Goal: Task Accomplishment & Management: Manage account settings

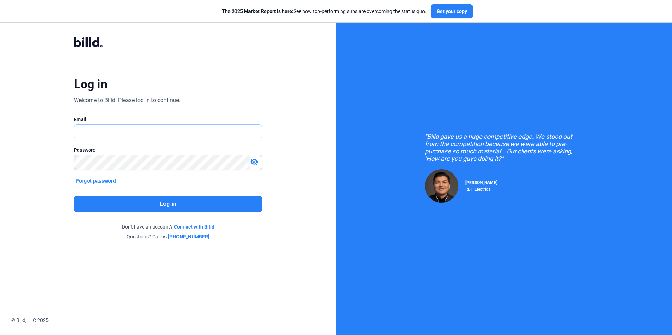
type input "[PERSON_NAME][EMAIL_ADDRESS][DOMAIN_NAME]"
click at [192, 203] on button "Log in" at bounding box center [168, 204] width 188 height 16
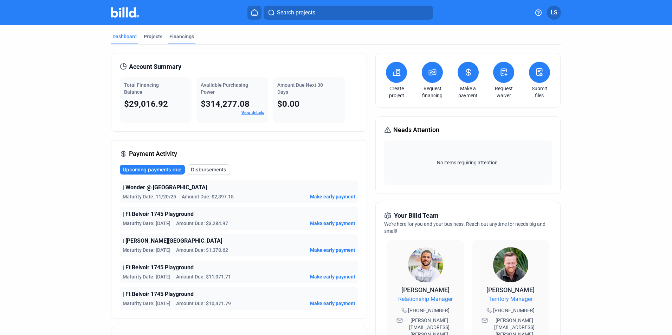
click at [179, 35] on div "Financings" at bounding box center [182, 36] width 25 height 7
